Goal: Task Accomplishment & Management: Use online tool/utility

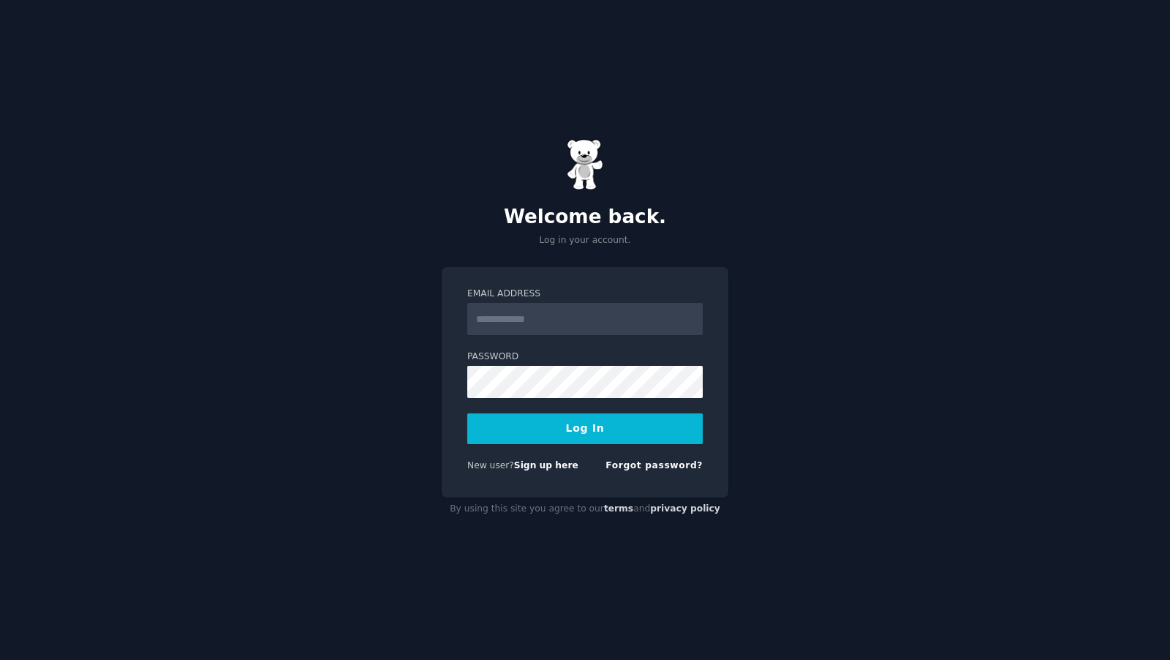
type input "*"
click at [497, 323] on input "Email Address" at bounding box center [584, 319] width 235 height 32
paste input "**********"
type input "**********"
click at [568, 439] on button "Log In" at bounding box center [584, 428] width 235 height 31
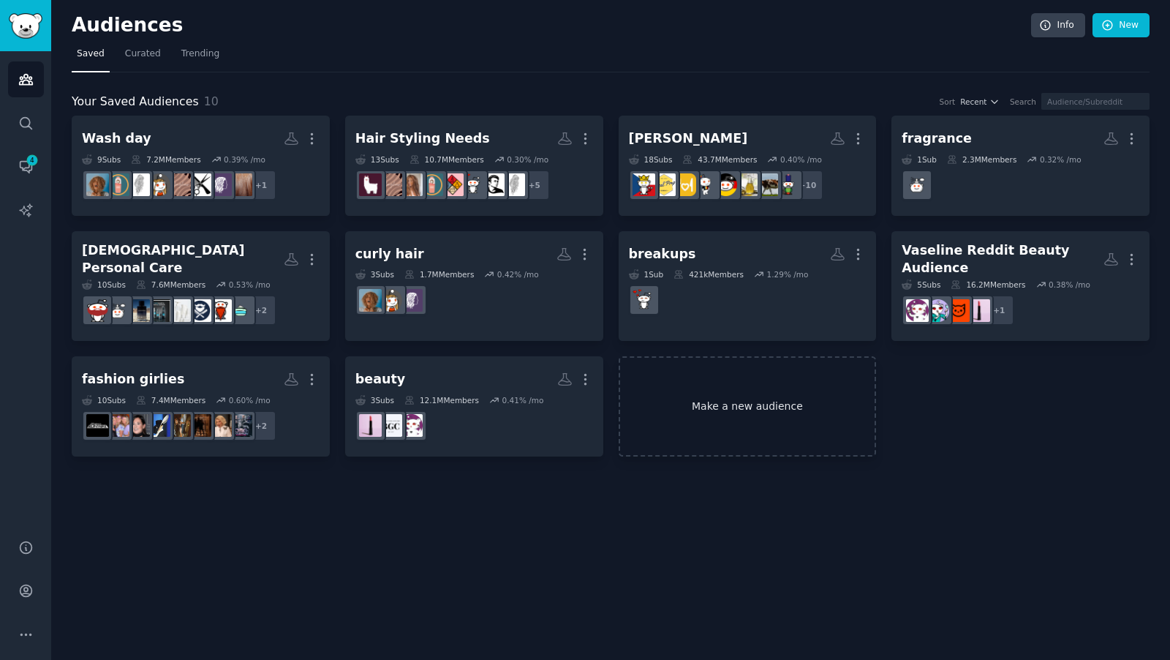
click at [693, 400] on link "Make a new audience" at bounding box center [748, 406] width 258 height 100
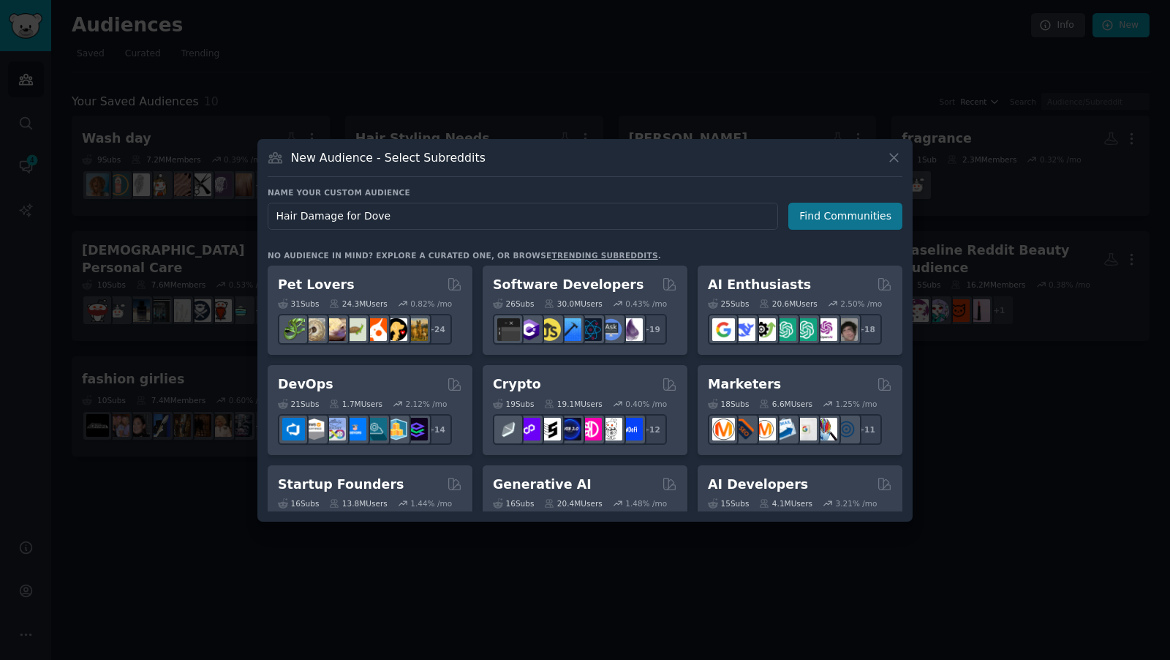
type input "Hair Damage for Dove"
click at [829, 213] on button "Find Communities" at bounding box center [845, 216] width 114 height 27
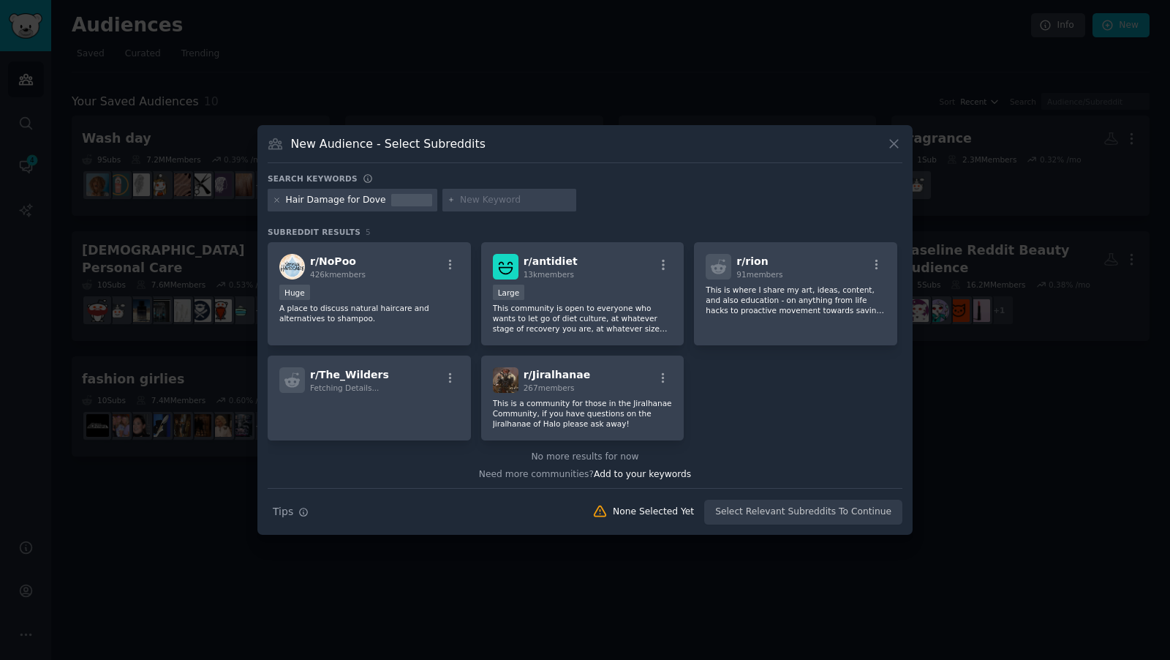
click at [517, 200] on input "text" at bounding box center [515, 200] width 111 height 13
type input "dry hair"
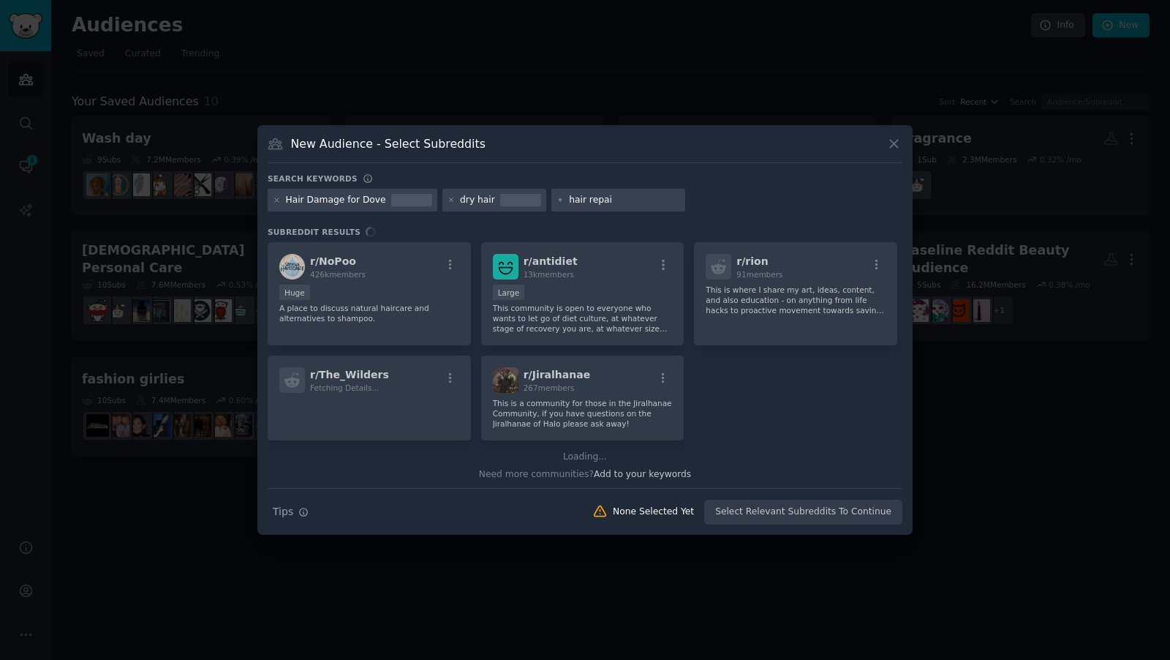
type input "hair repair"
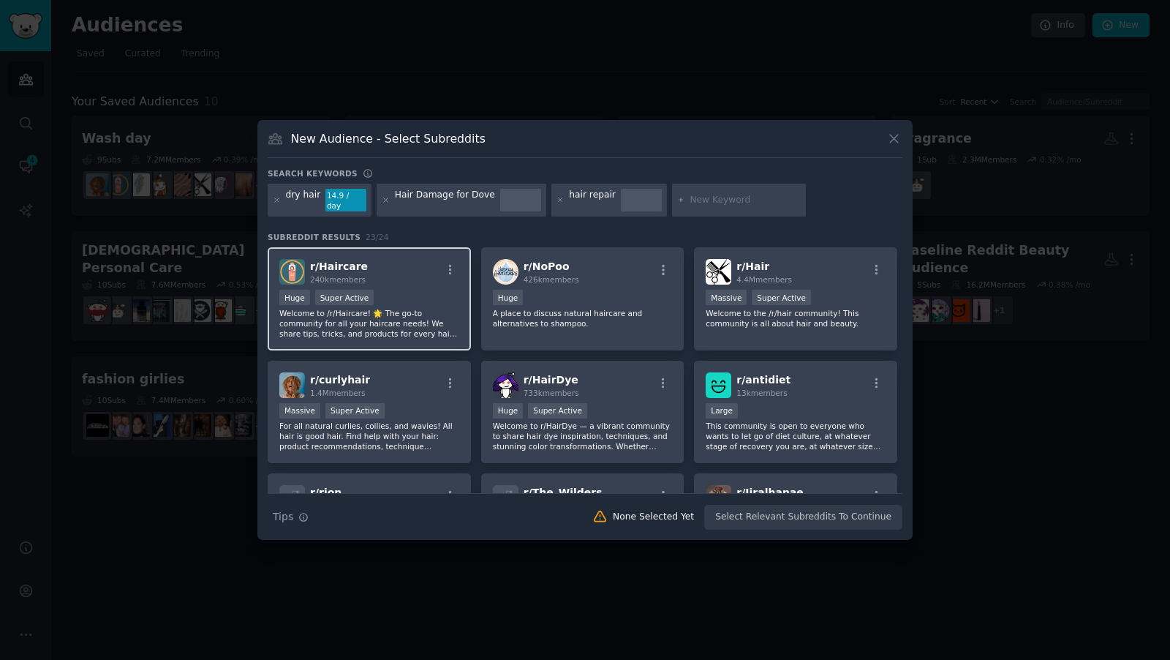
click at [424, 275] on div "r/ Haircare 240k members" at bounding box center [369, 272] width 180 height 26
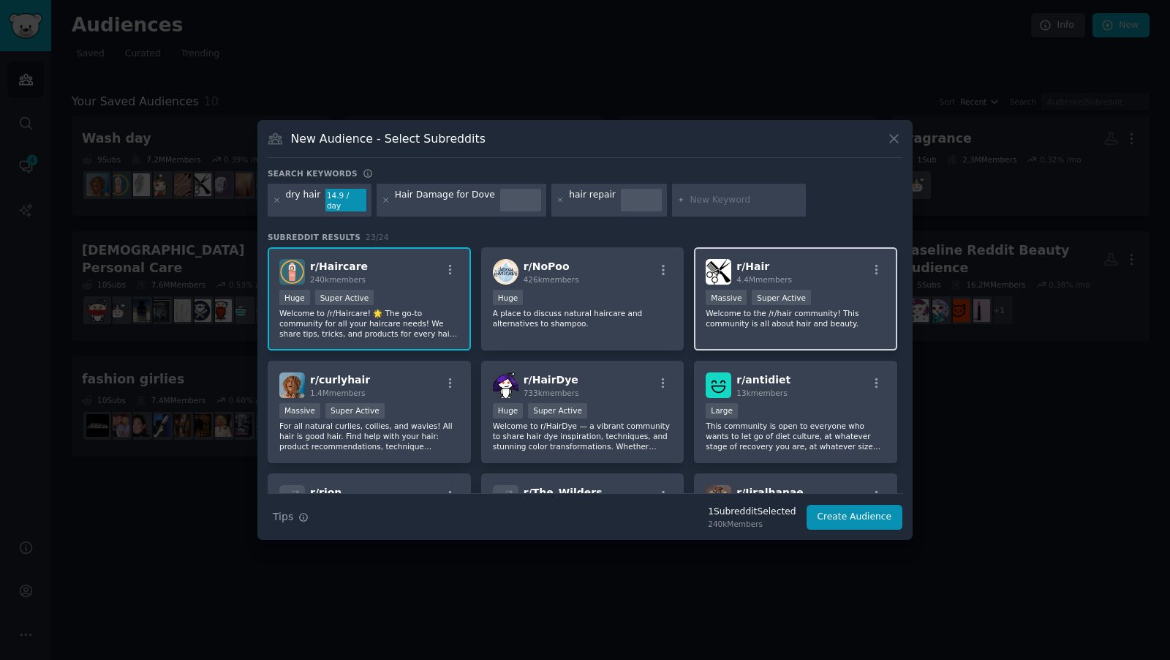
click at [860, 265] on div "r/ Hair 4.4M members" at bounding box center [796, 272] width 180 height 26
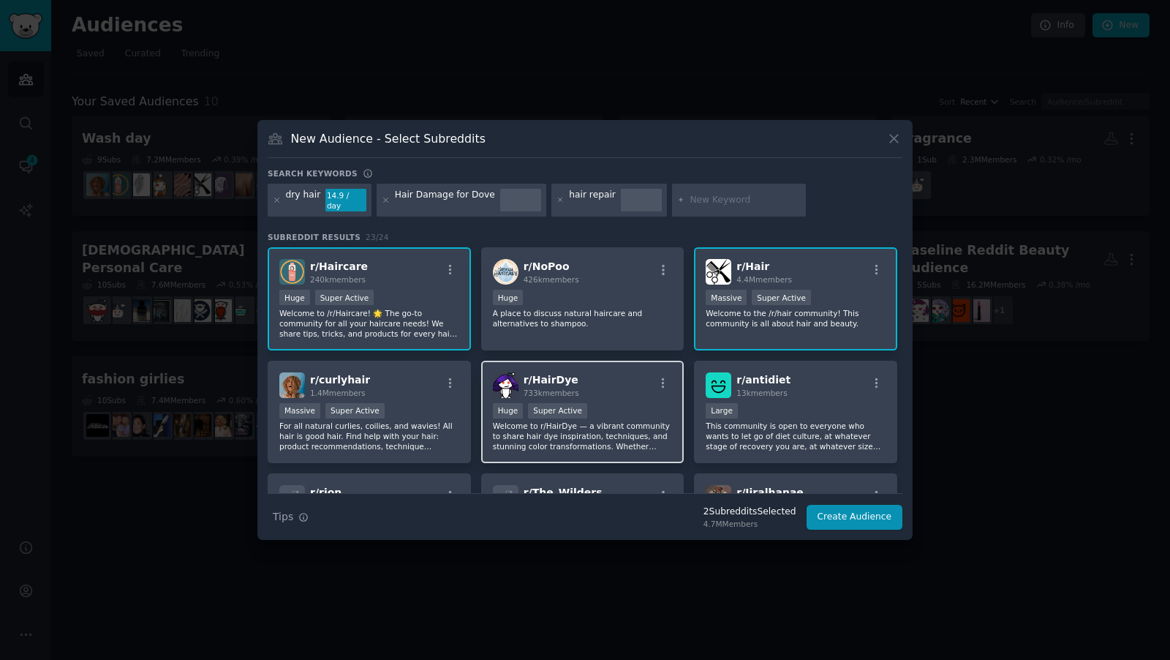
click at [613, 390] on div "r/ HairDye 733k members" at bounding box center [583, 385] width 180 height 26
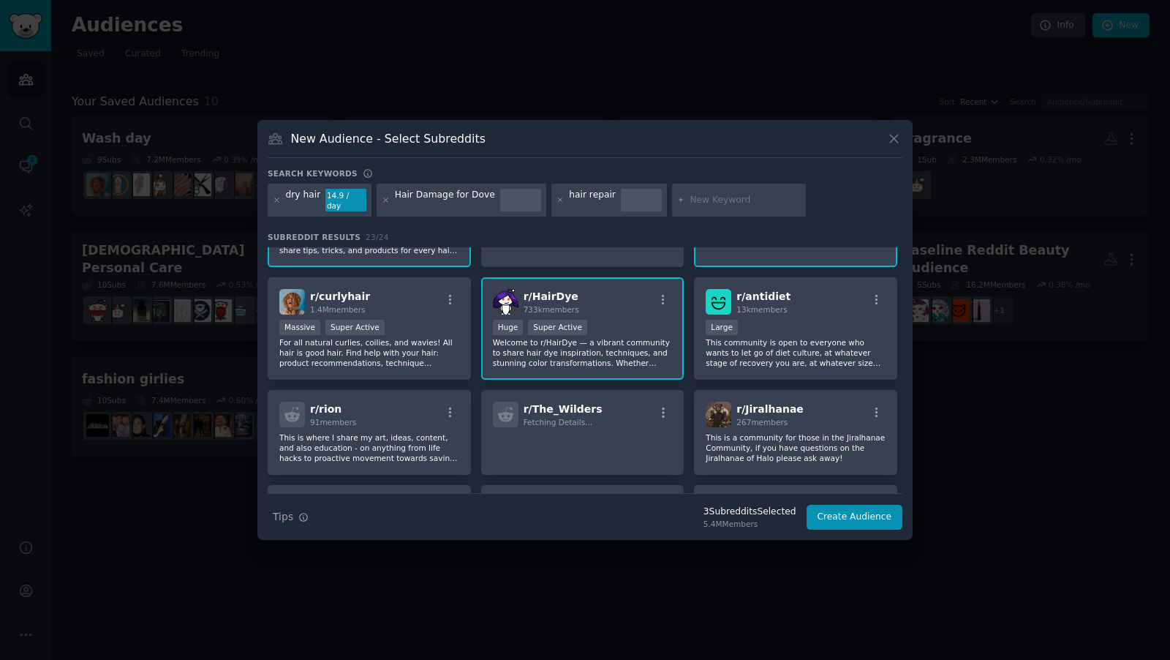
scroll to position [93, 0]
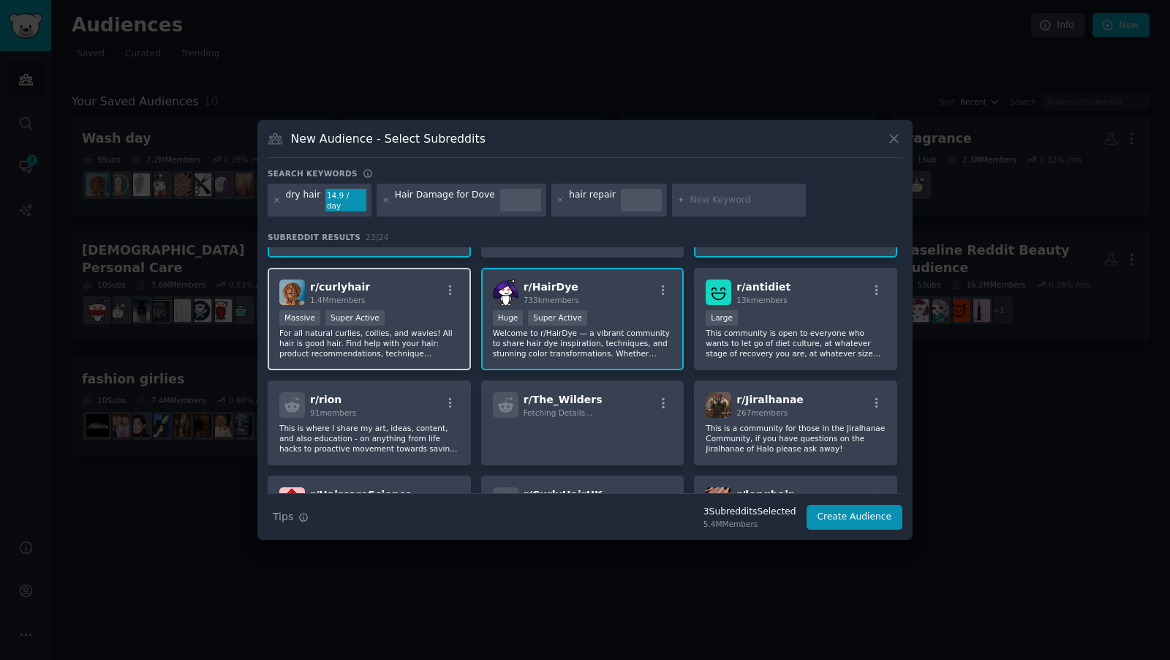
click at [404, 290] on div "r/ curlyhair 1.4M members" at bounding box center [369, 292] width 180 height 26
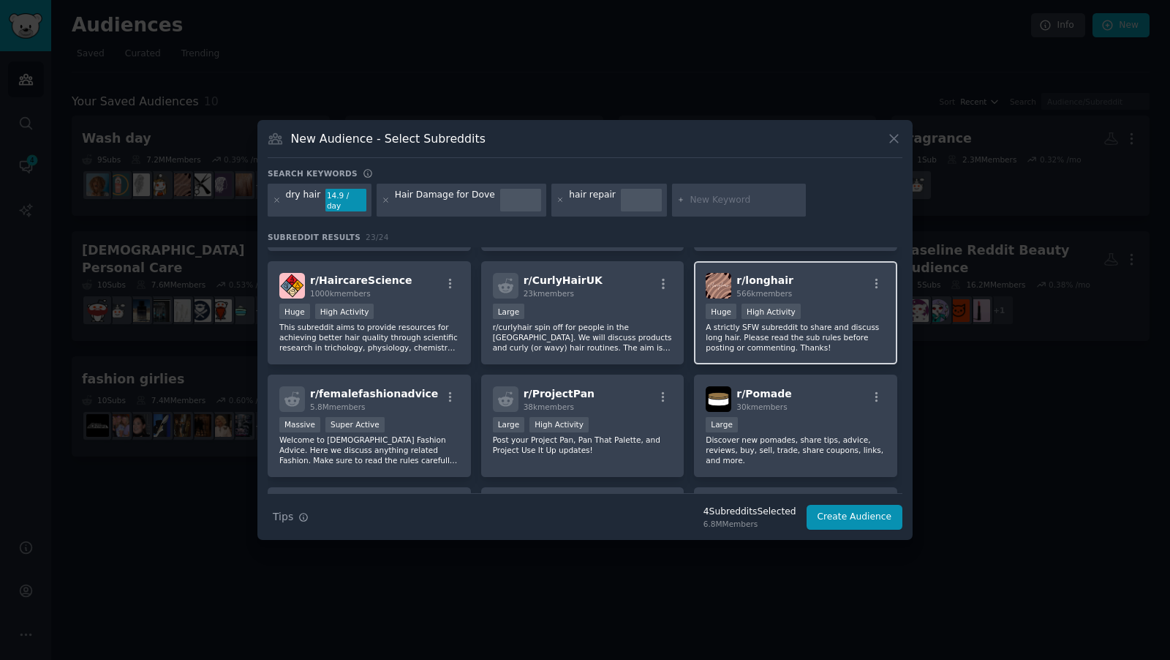
scroll to position [308, 0]
click at [843, 282] on div "r/ longhair 566k members" at bounding box center [796, 285] width 180 height 26
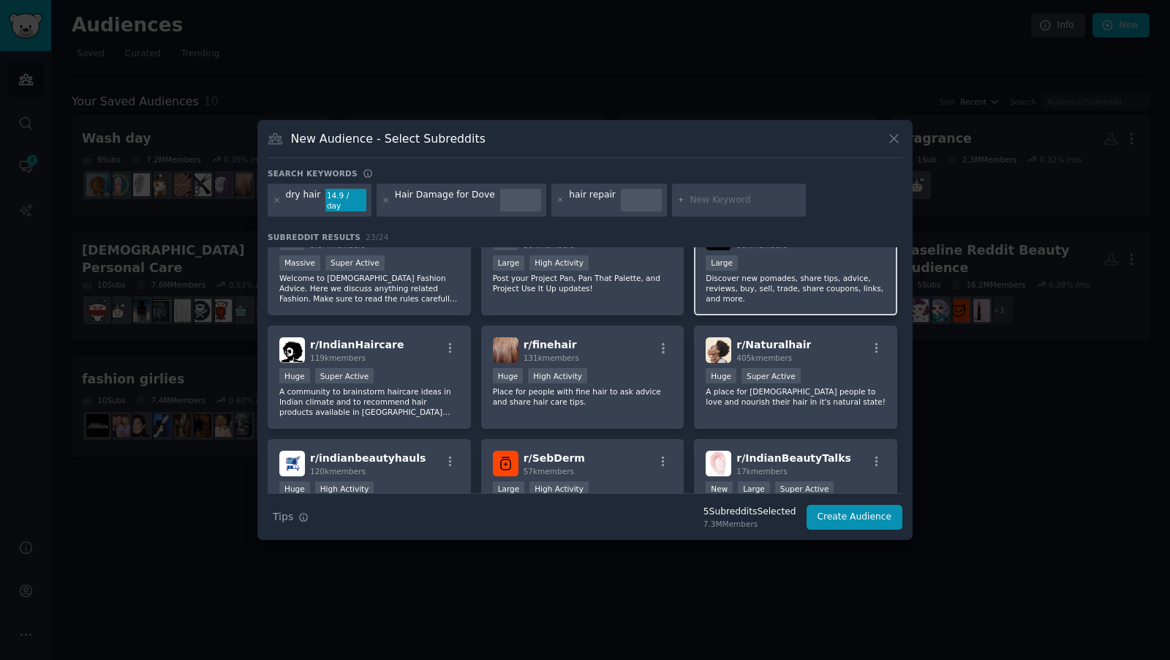
scroll to position [471, 0]
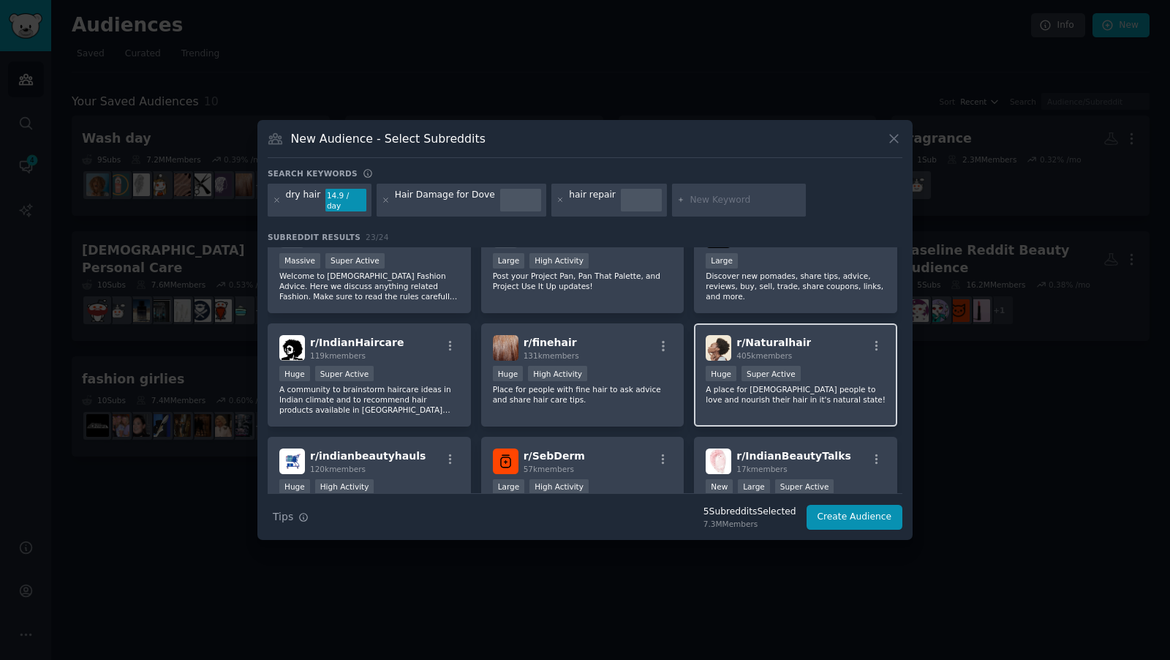
click at [847, 335] on div "r/ Naturalhair 405k members" at bounding box center [796, 348] width 180 height 26
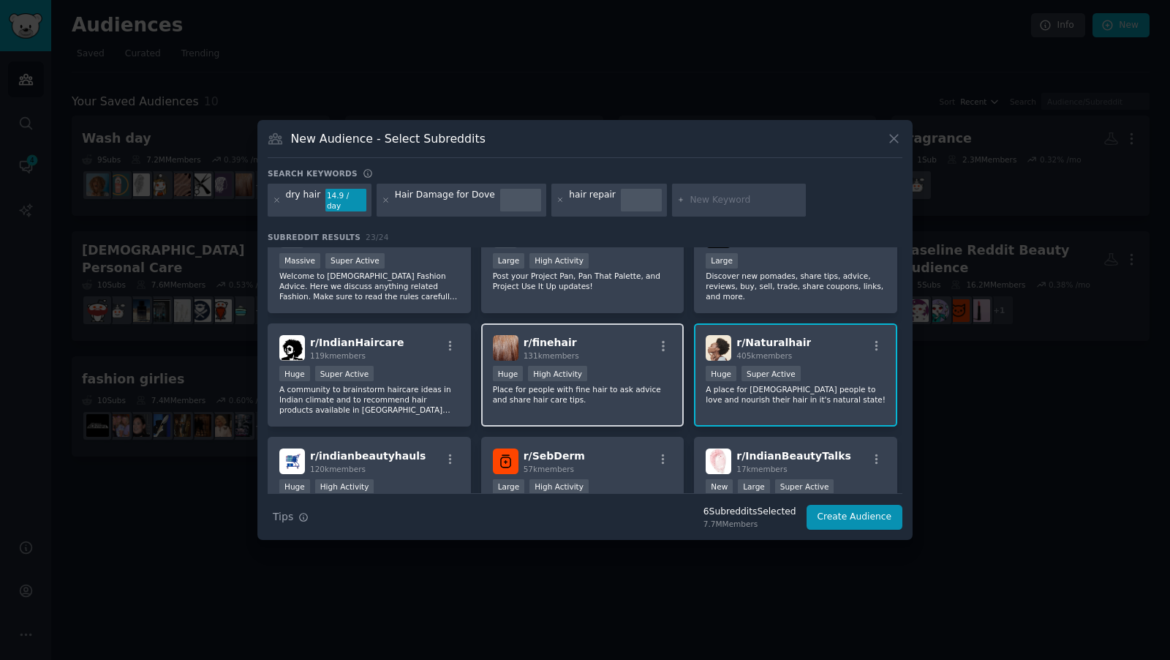
click at [603, 349] on div "r/ finehair 131k members" at bounding box center [583, 348] width 180 height 26
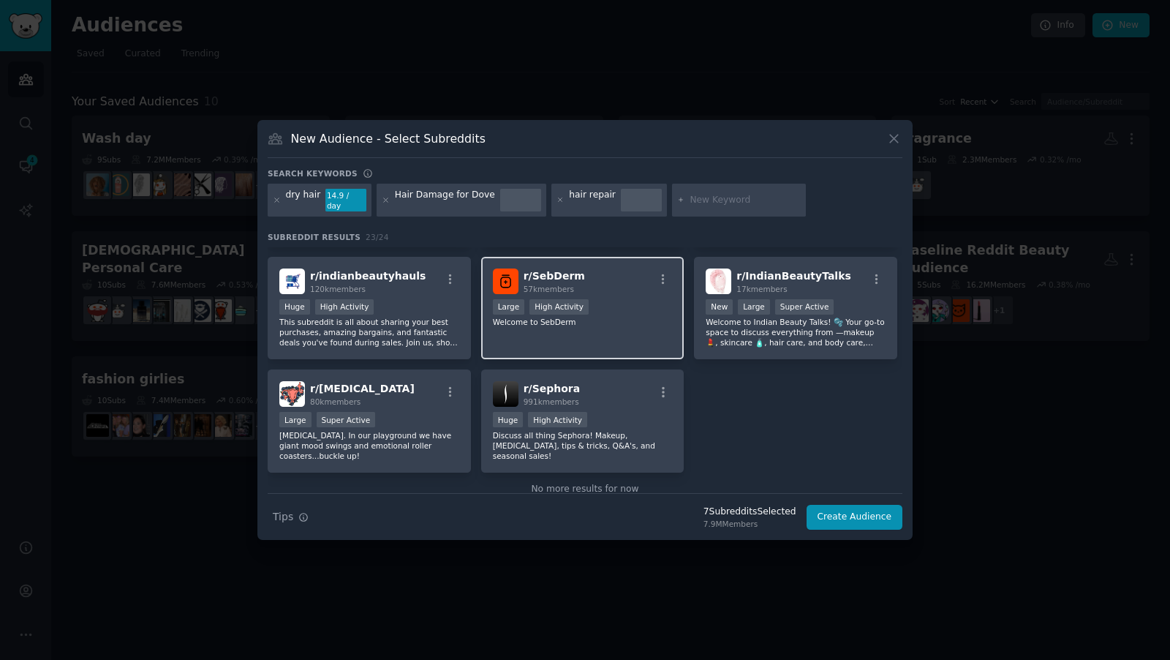
scroll to position [677, 0]
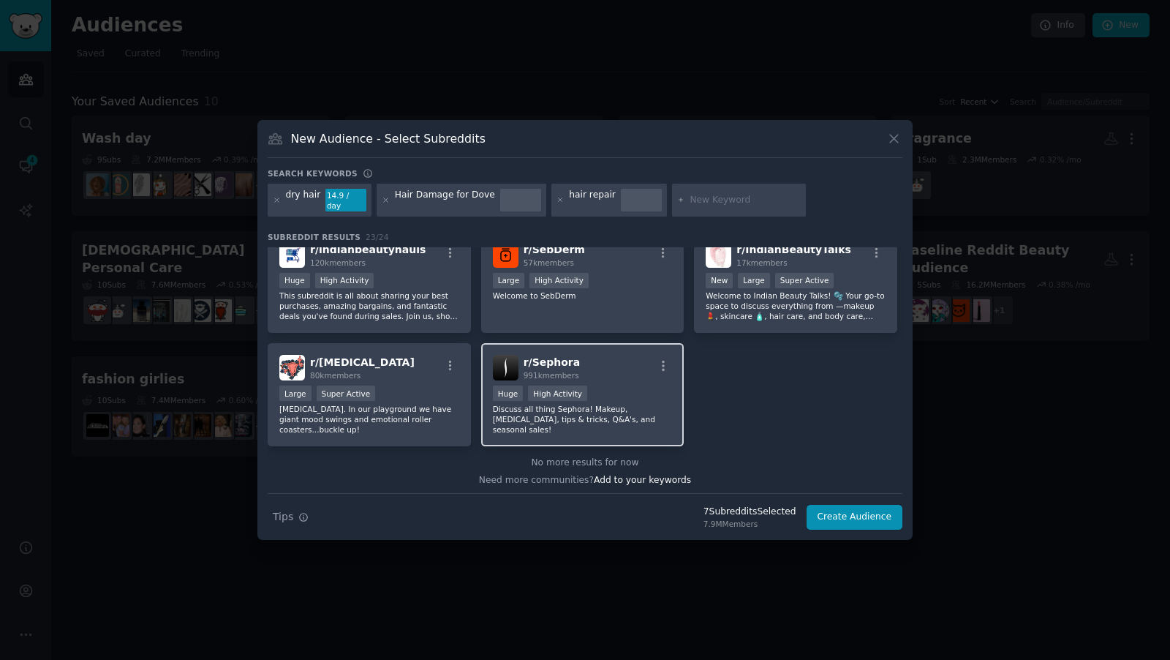
click at [581, 361] on div "r/ Sephora 991k members" at bounding box center [583, 368] width 180 height 26
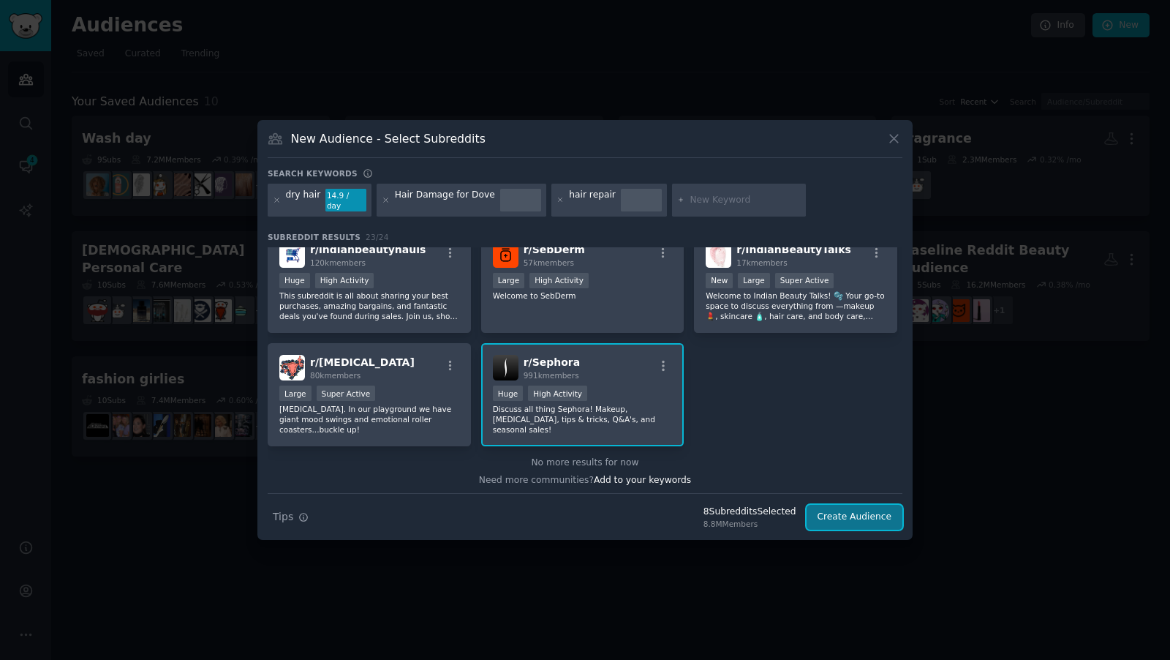
click at [883, 511] on button "Create Audience" at bounding box center [855, 517] width 97 height 25
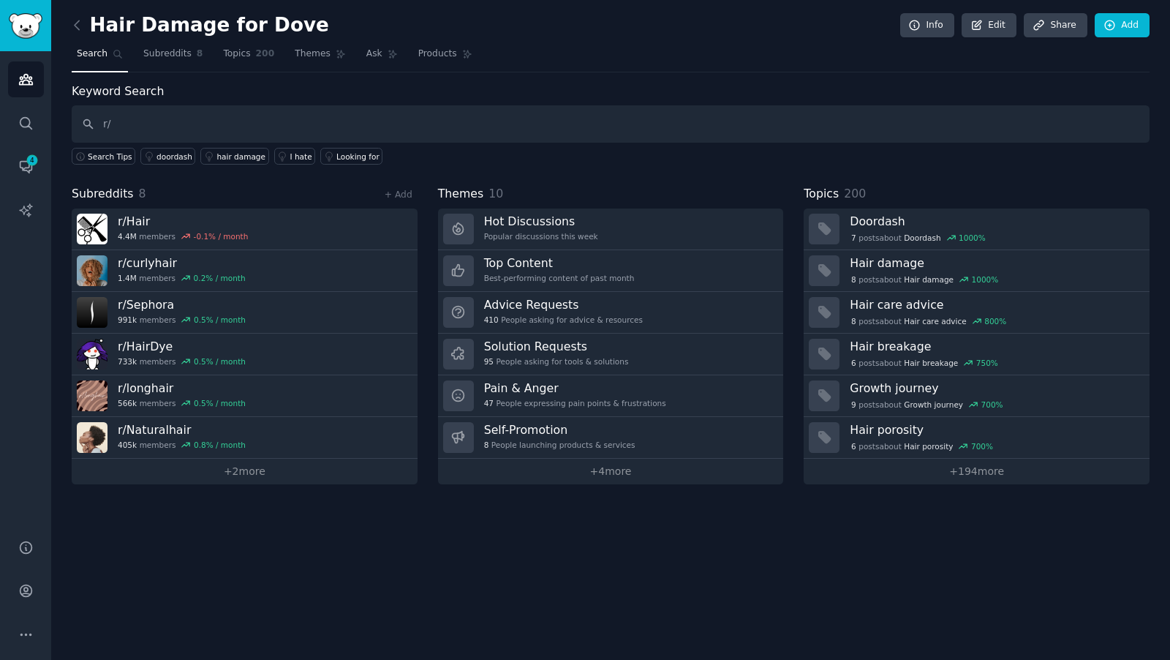
type input "r/"
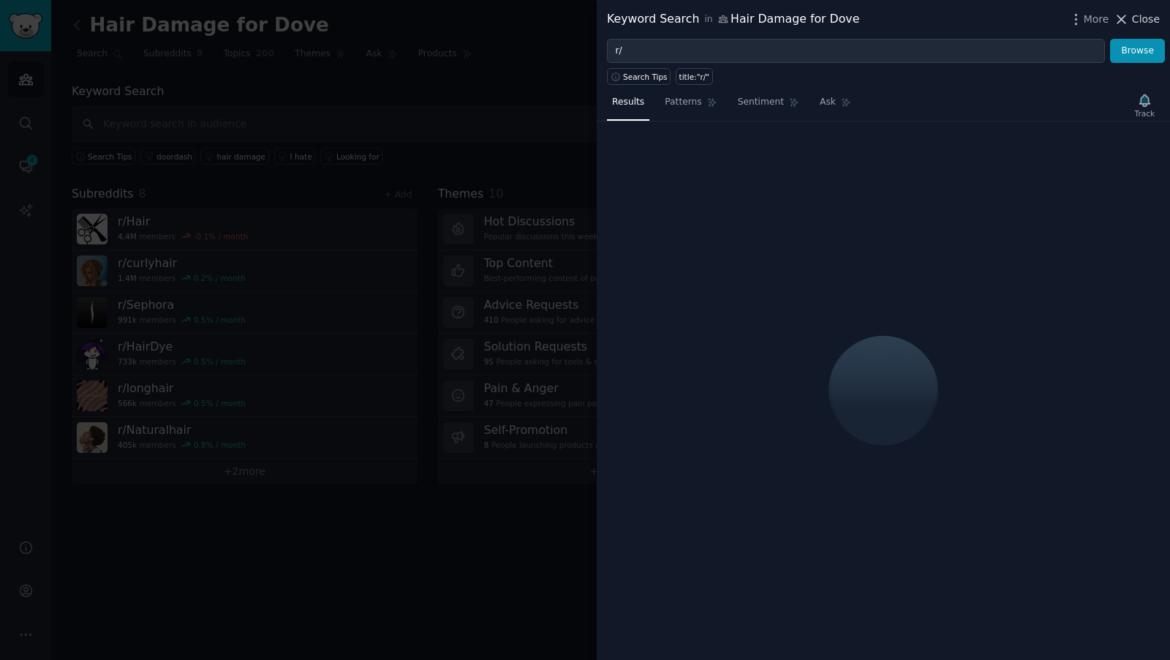
click at [1127, 18] on icon at bounding box center [1121, 19] width 15 height 15
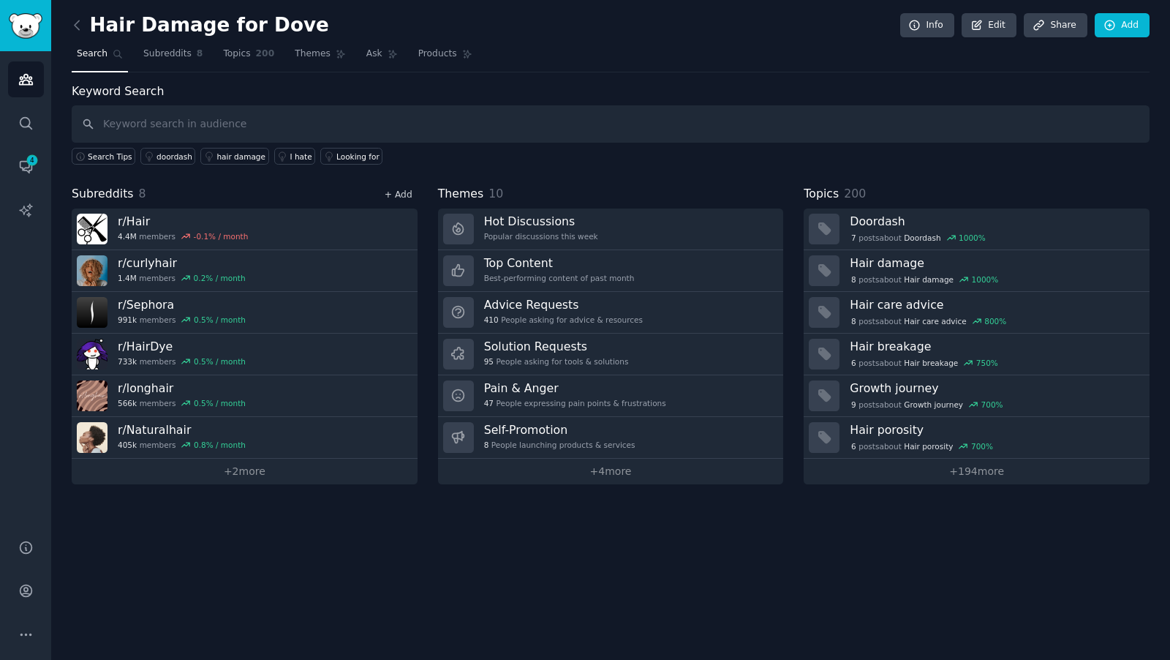
click at [408, 193] on link "+ Add" at bounding box center [399, 194] width 28 height 10
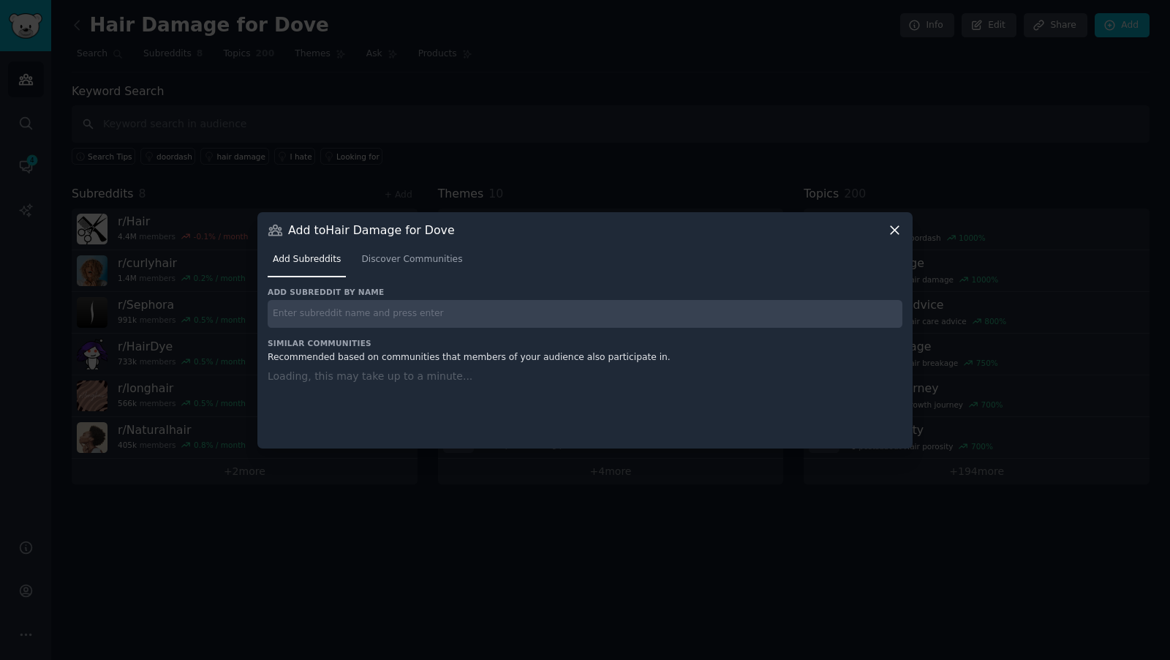
click at [333, 311] on input "text" at bounding box center [585, 314] width 635 height 29
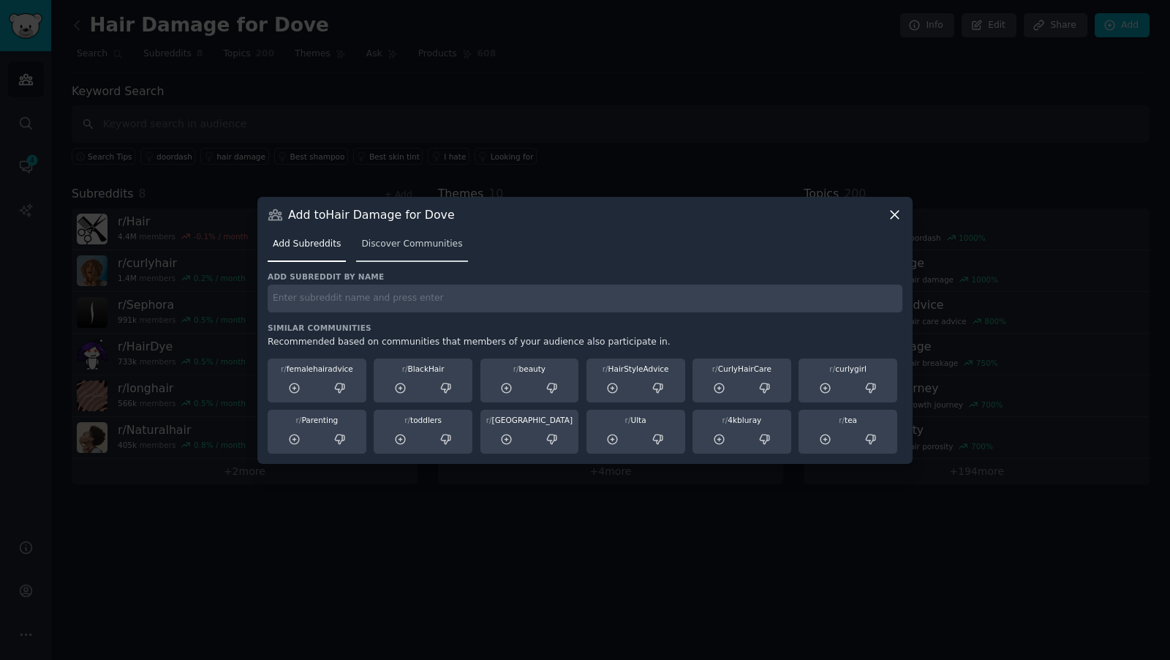
click at [411, 247] on span "Discover Communities" at bounding box center [411, 244] width 101 height 13
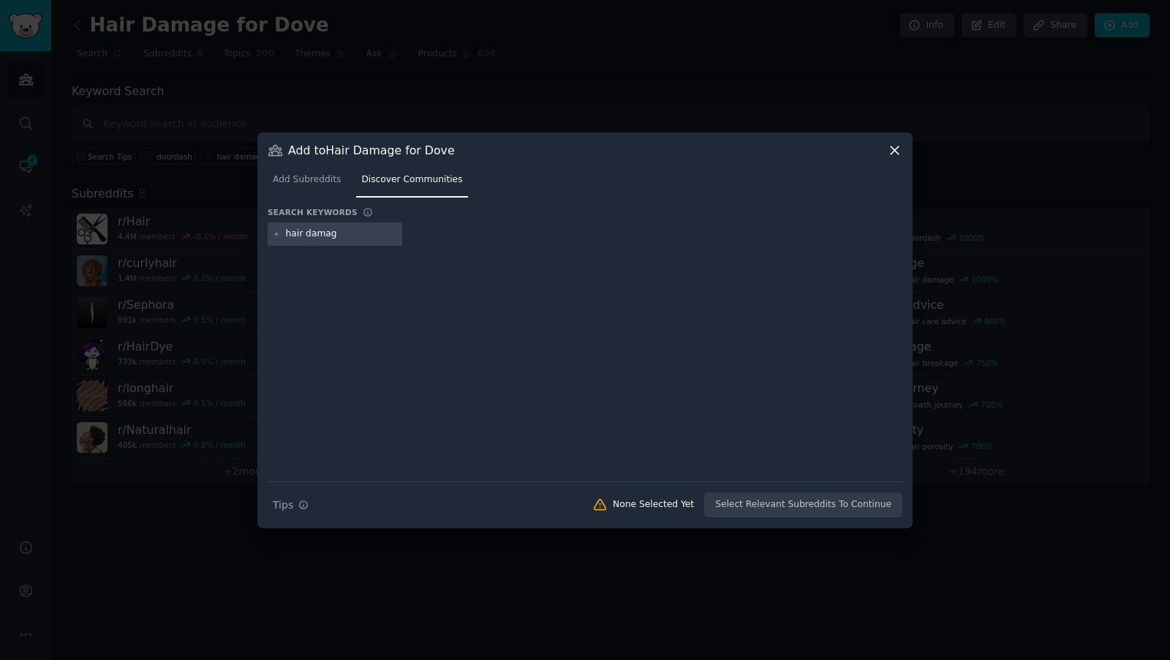
type input "hair damage"
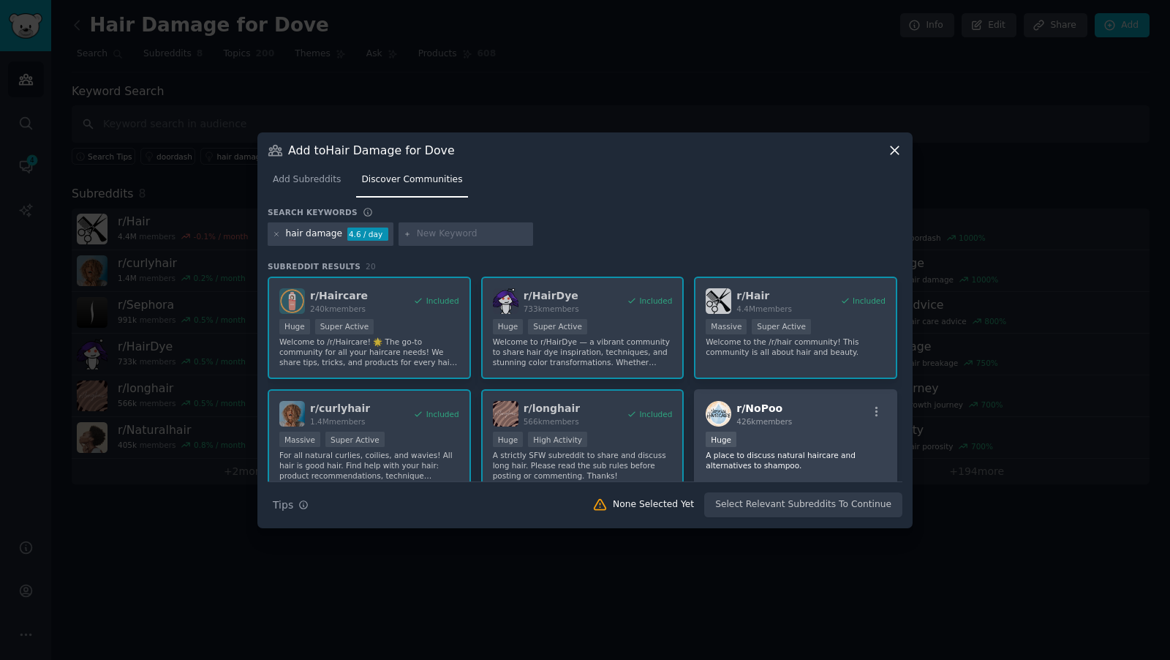
click at [888, 152] on icon at bounding box center [894, 150] width 15 height 15
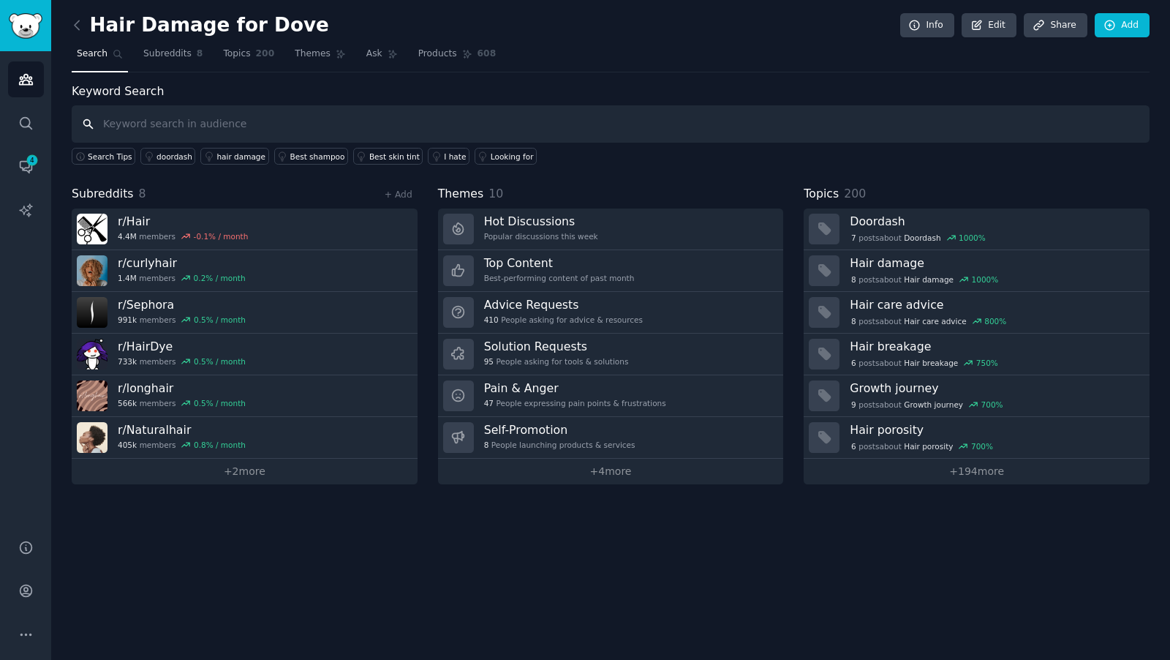
click at [215, 127] on input "text" at bounding box center [611, 123] width 1078 height 37
type input "damage repair"
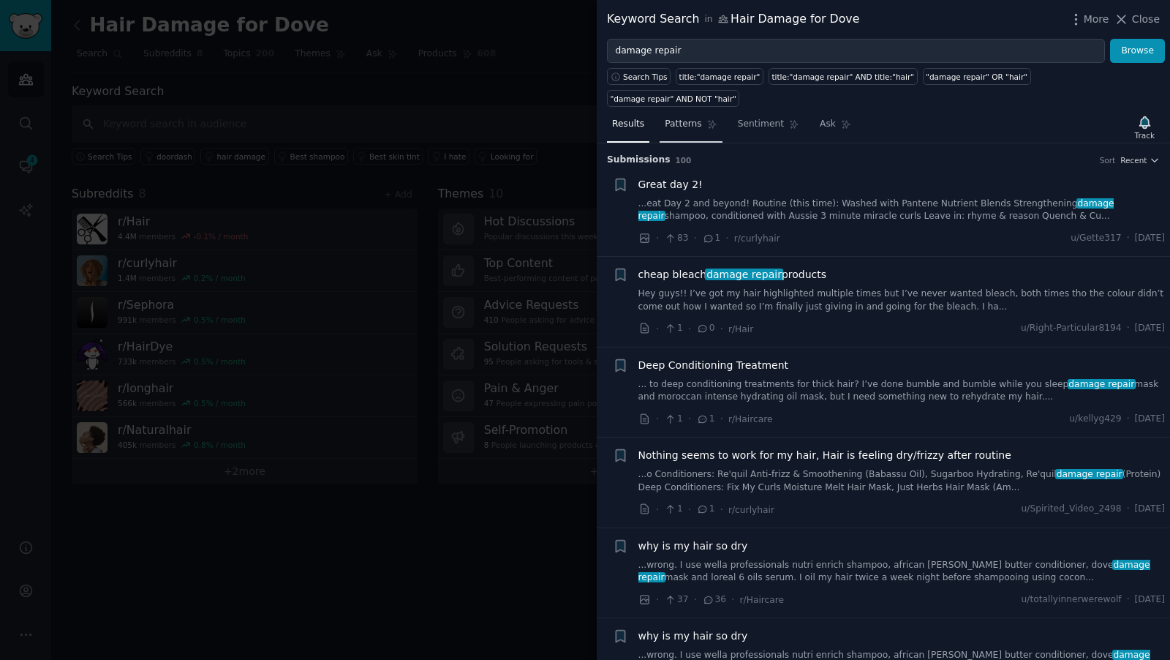
click at [685, 118] on span "Patterns" at bounding box center [683, 124] width 37 height 13
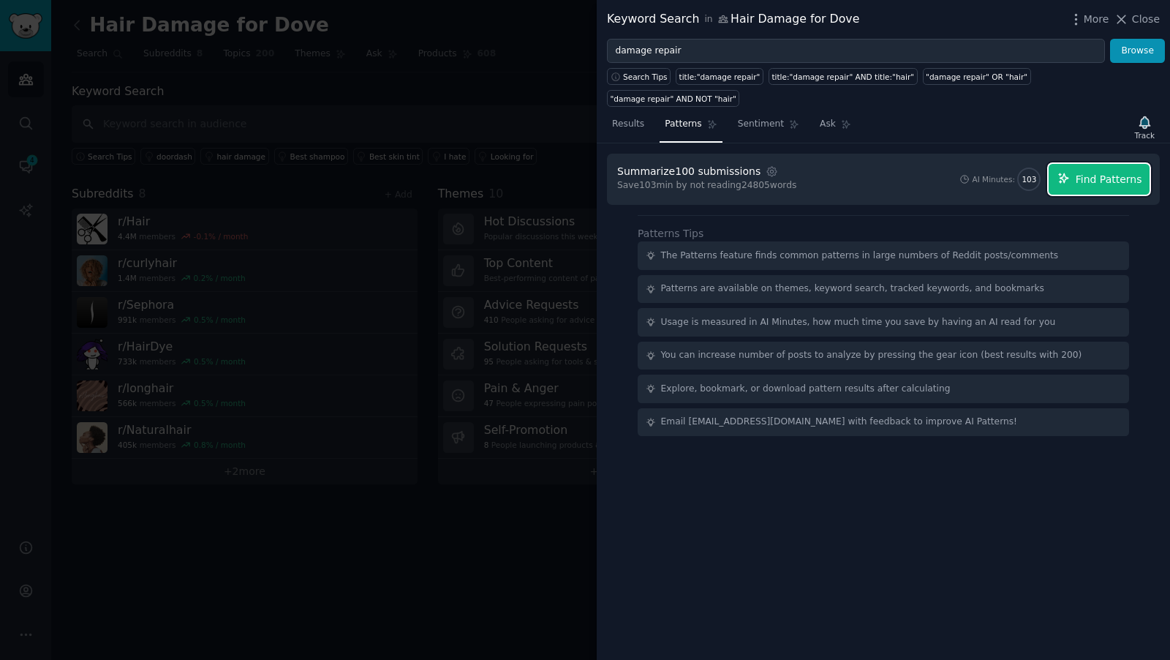
click at [1123, 172] on span "Find Patterns" at bounding box center [1109, 179] width 67 height 15
